Goal: Download file/media

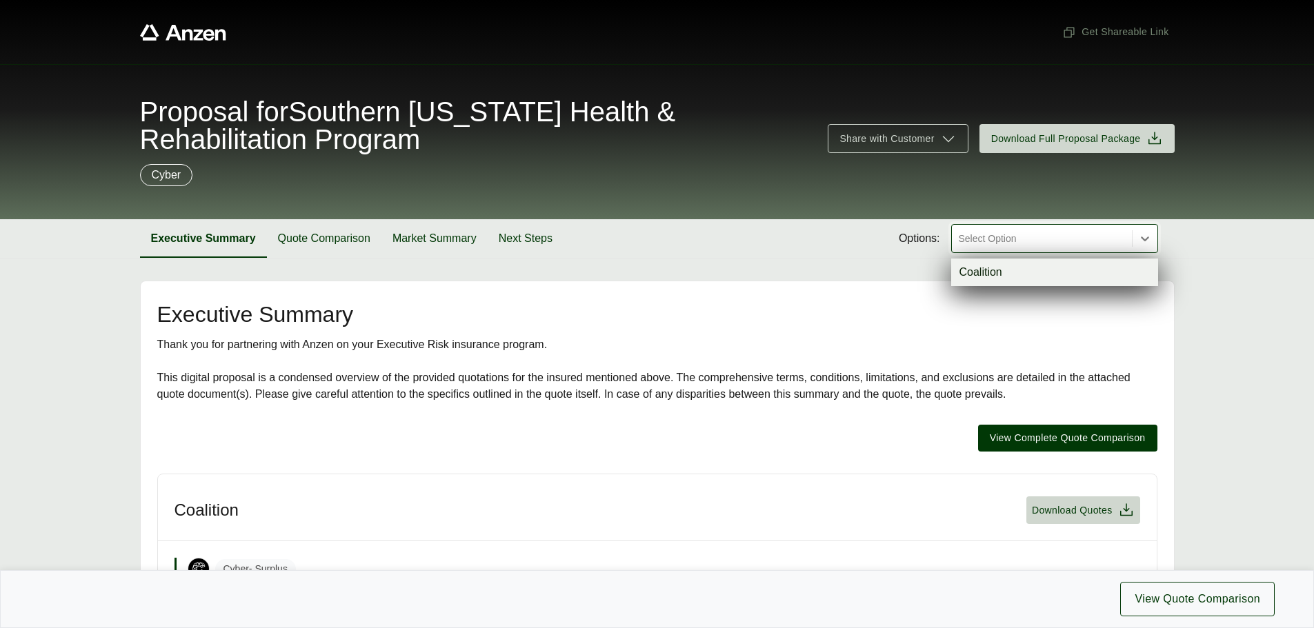
click at [1006, 243] on div at bounding box center [1041, 238] width 169 height 17
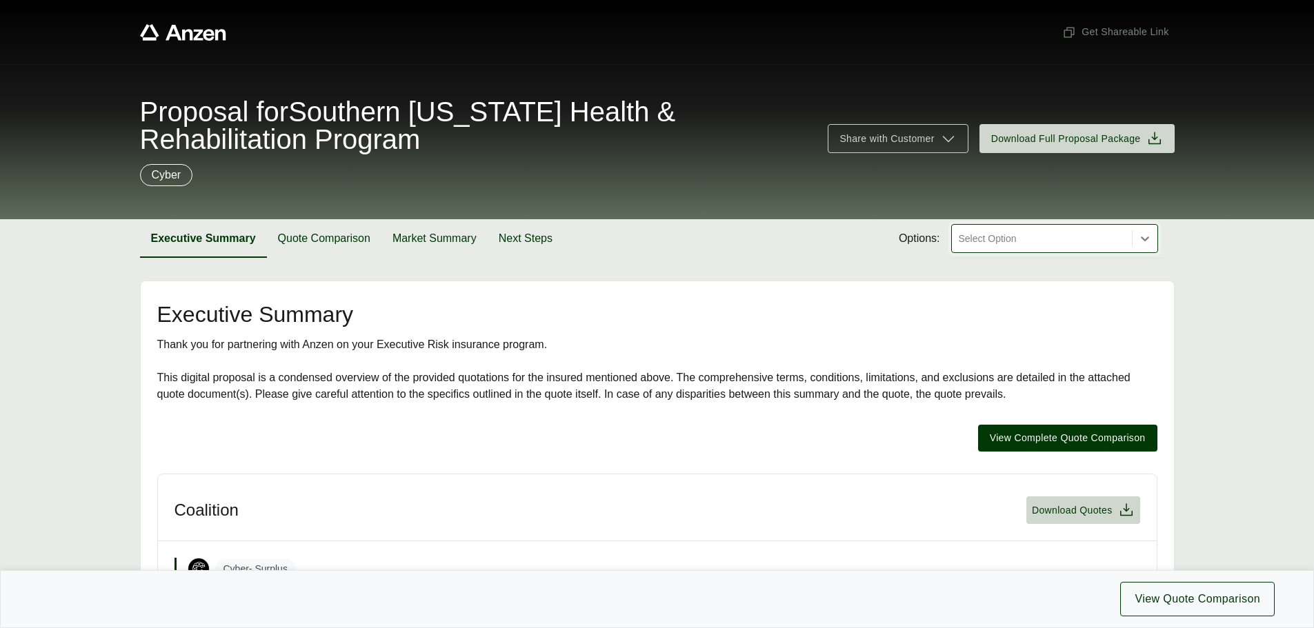
click at [1006, 243] on div at bounding box center [1041, 238] width 169 height 17
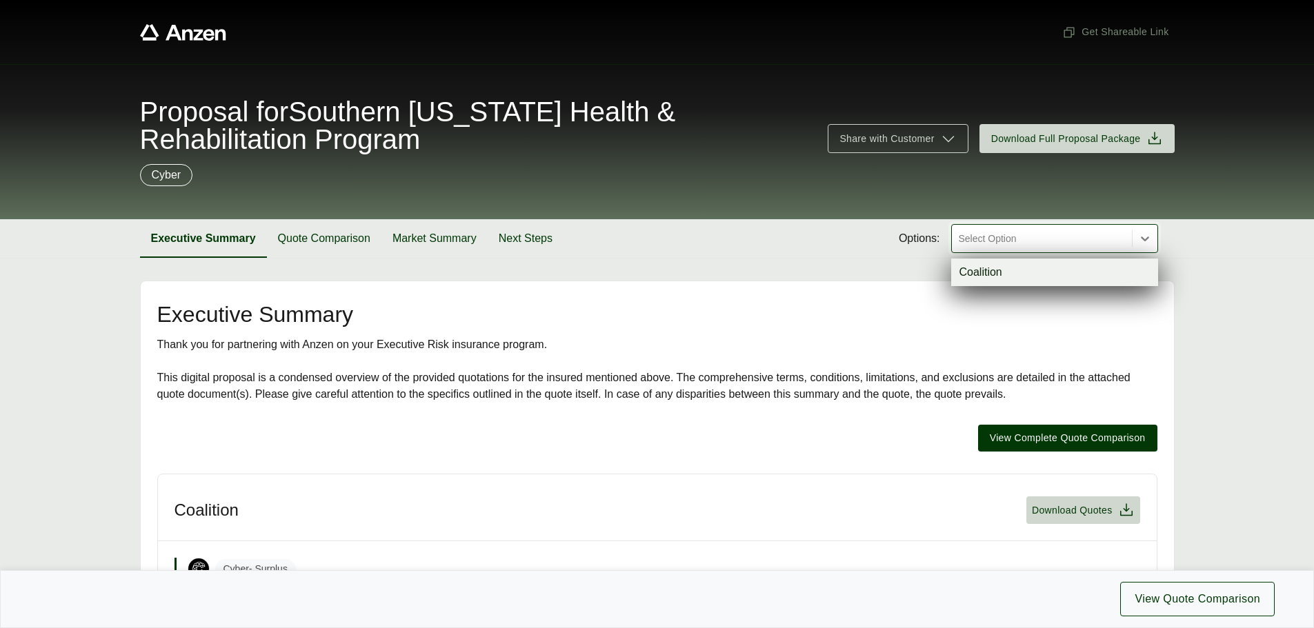
drag, startPoint x: 1002, startPoint y: 239, endPoint x: 1008, endPoint y: 262, distance: 23.4
click at [1001, 242] on div at bounding box center [1041, 238] width 169 height 17
click at [1008, 262] on div "Coalition" at bounding box center [1054, 273] width 207 height 28
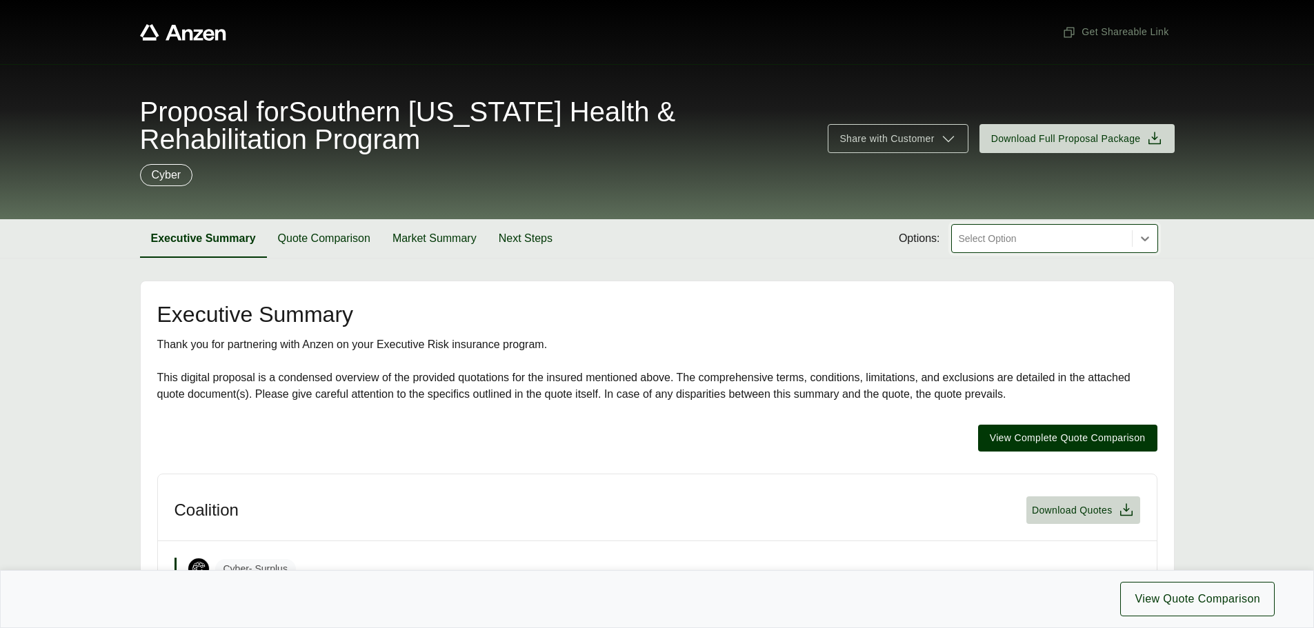
click at [992, 235] on div at bounding box center [1041, 238] width 169 height 17
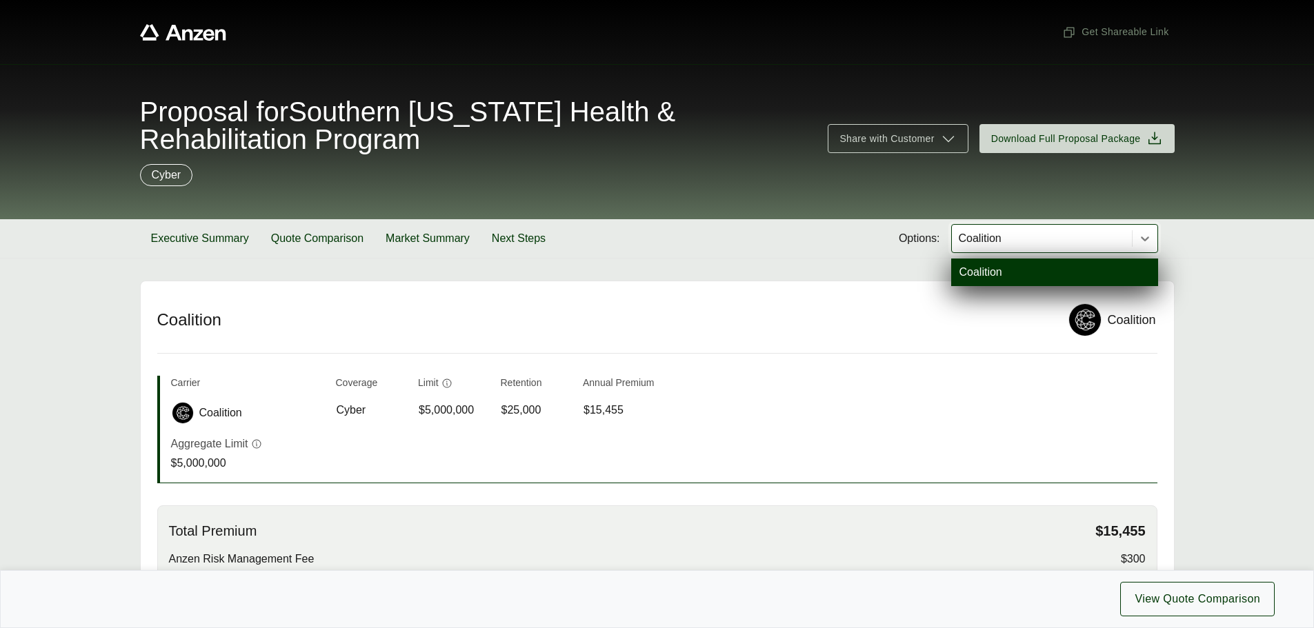
click at [730, 242] on div "Executive Summary Quote Comparison Market Summary Next Steps Options: option Co…" at bounding box center [657, 238] width 1035 height 39
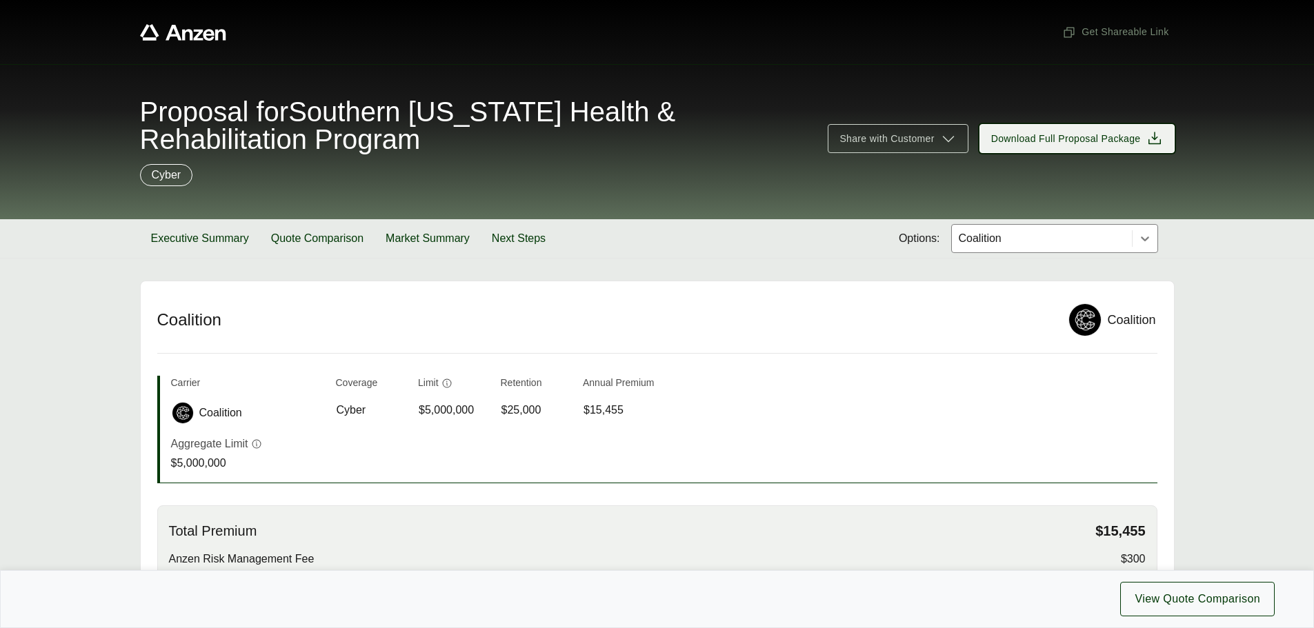
click at [1032, 136] on span "Download Full Proposal Package" at bounding box center [1066, 139] width 150 height 14
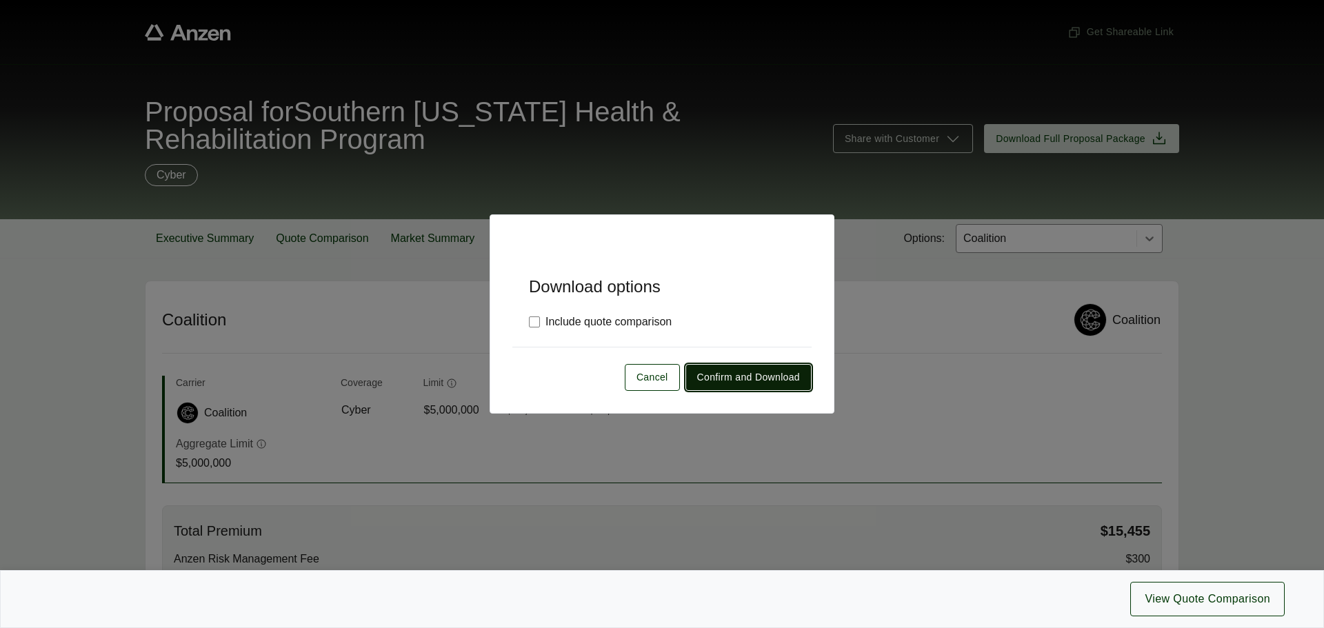
click at [743, 386] on button "Confirm and Download" at bounding box center [749, 377] width 126 height 27
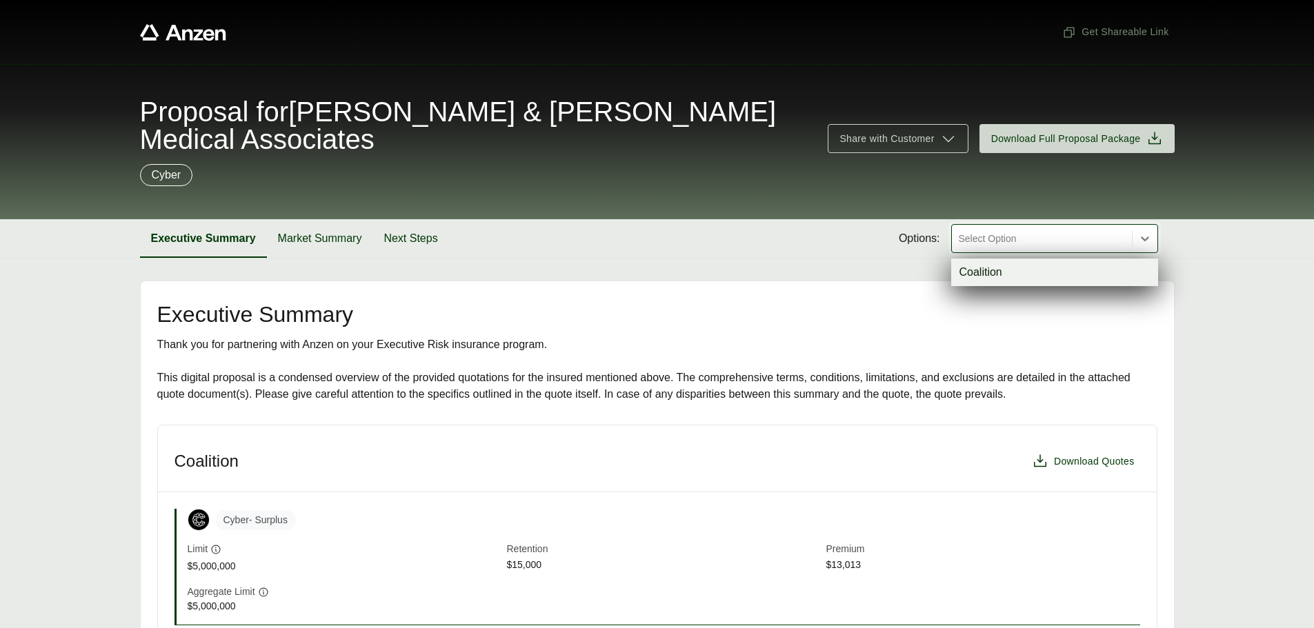
click at [1020, 230] on div at bounding box center [1041, 238] width 169 height 17
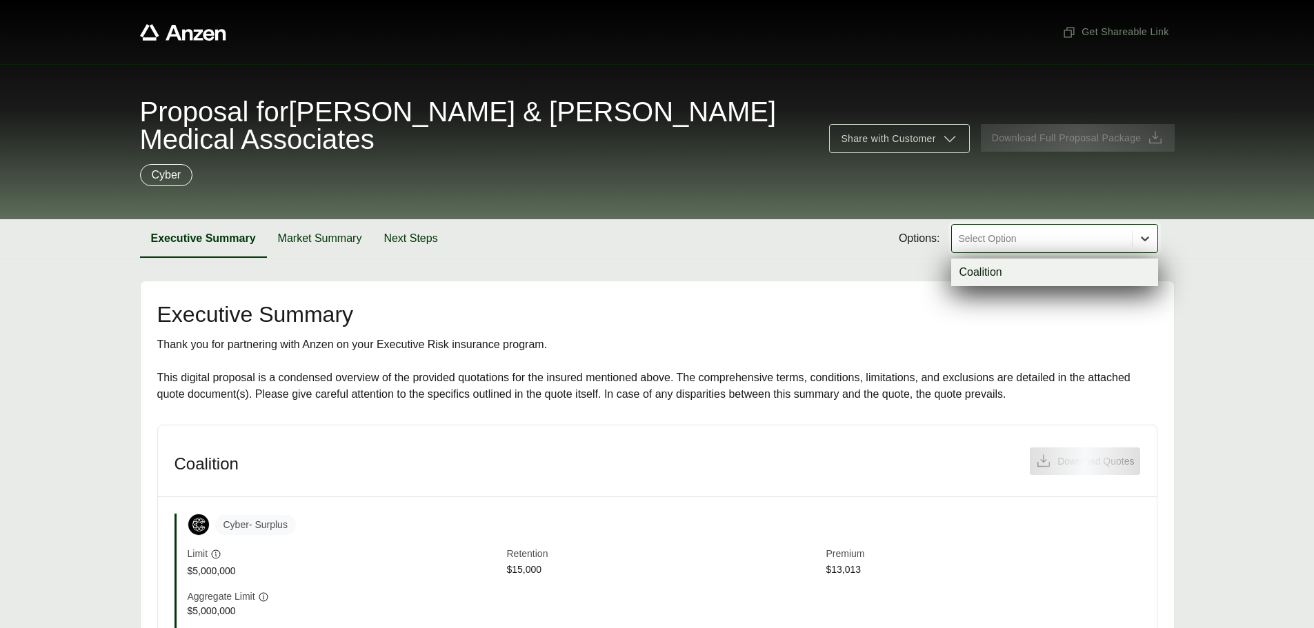
click at [1141, 232] on icon at bounding box center [1145, 239] width 14 height 14
click at [1074, 259] on div "Coalition" at bounding box center [1054, 273] width 207 height 28
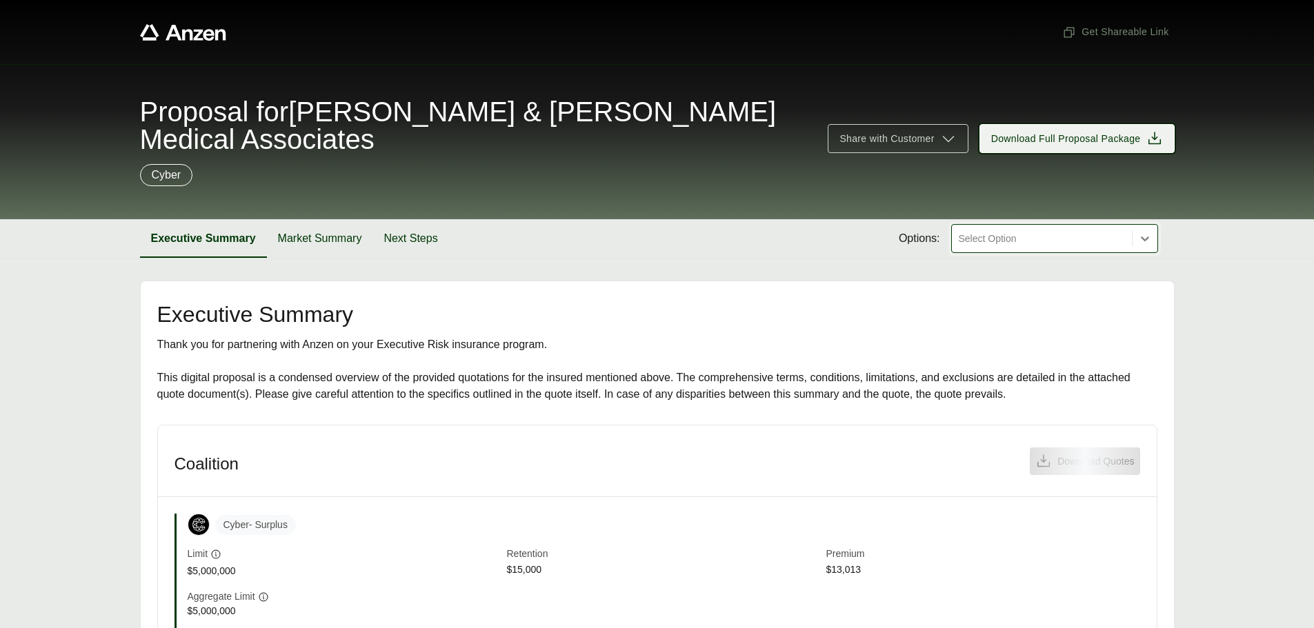
click at [1122, 132] on span "Download Full Proposal Package" at bounding box center [1066, 139] width 150 height 14
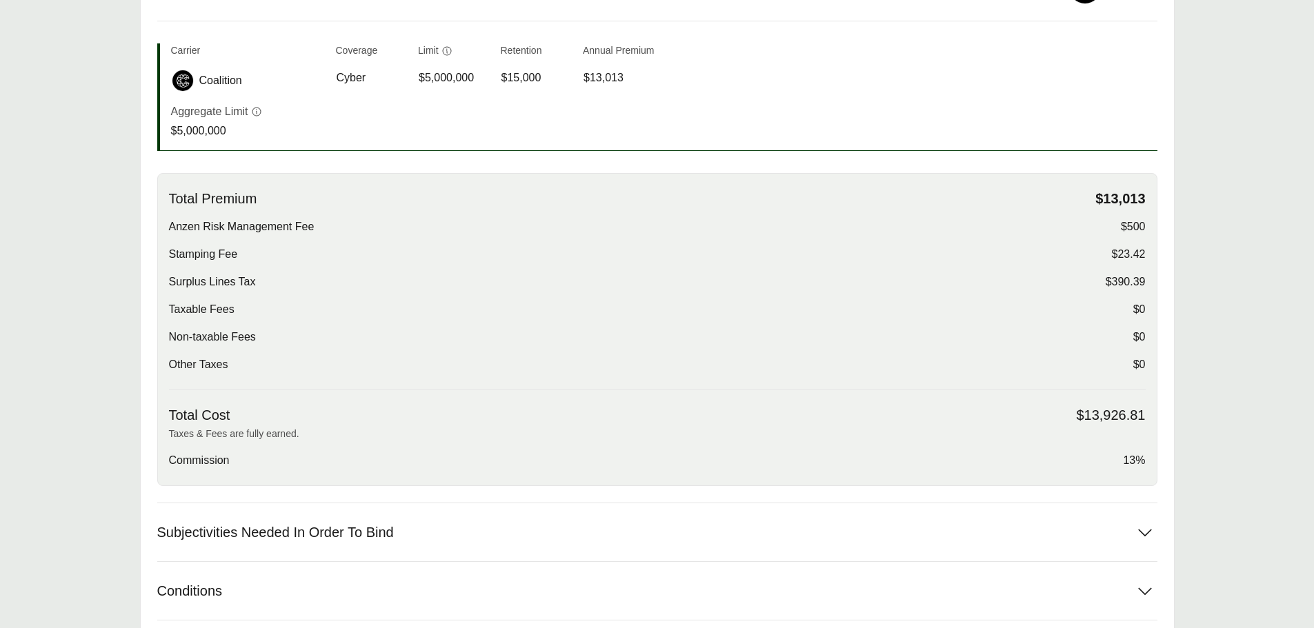
scroll to position [345, 0]
